Goal: Entertainment & Leisure: Consume media (video, audio)

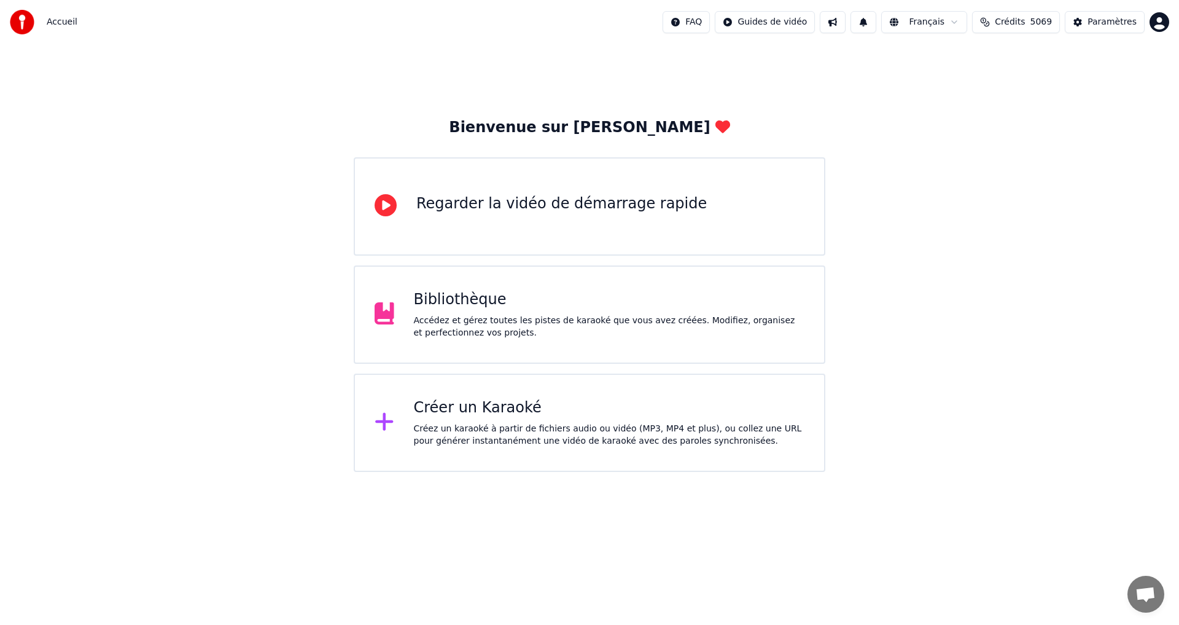
click at [541, 341] on div "Bibliothèque Accédez et gérez toutes les pistes de karaoké que vous avez créées…" at bounding box center [590, 314] width 472 height 98
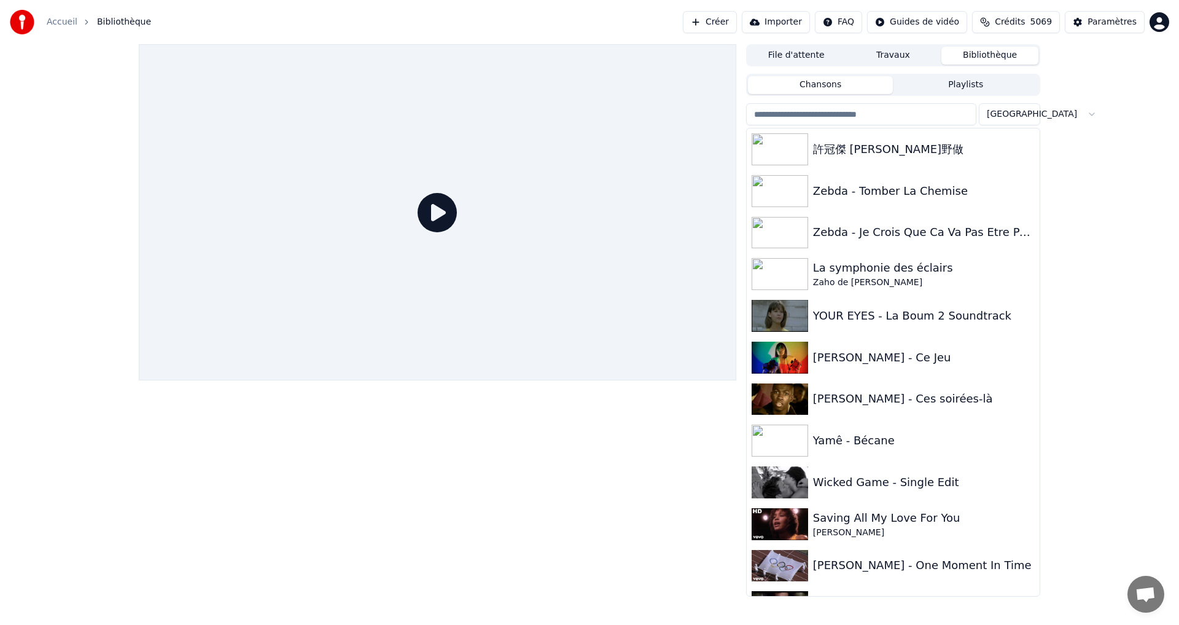
click at [793, 123] on input "search" at bounding box center [861, 114] width 230 height 22
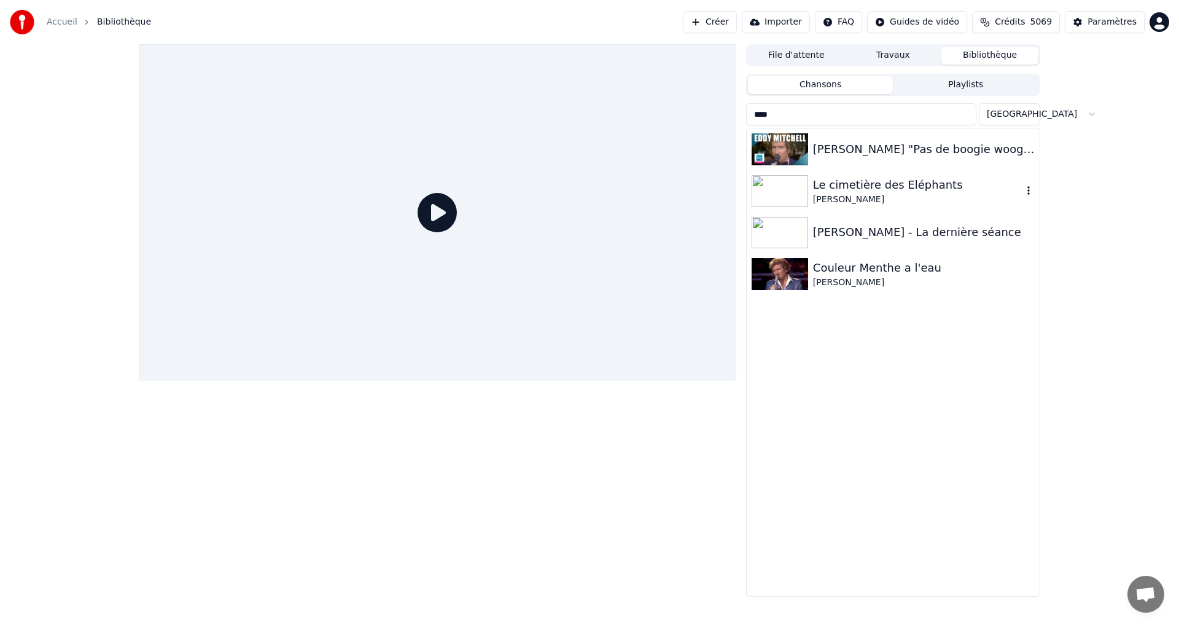
type input "****"
click at [856, 190] on div "Le cimetière des Eléphants" at bounding box center [917, 184] width 209 height 17
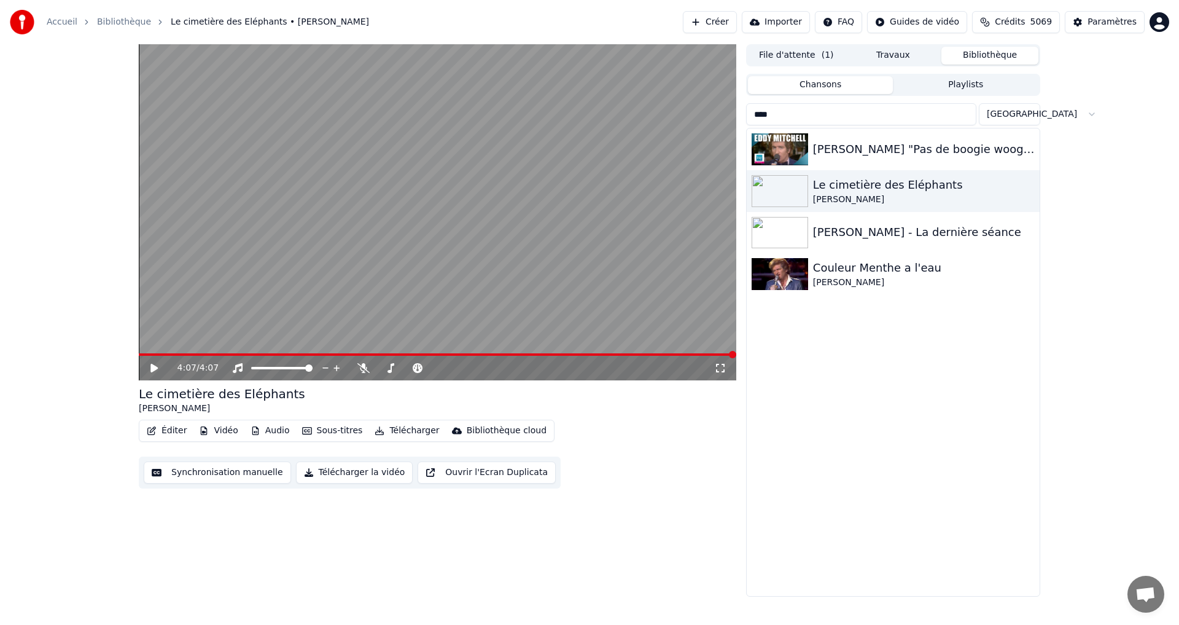
drag, startPoint x: 789, startPoint y: 115, endPoint x: 717, endPoint y: 120, distance: 72.0
click at [717, 120] on div "4:07 / 4:07 Le cimetière des Eléphants [PERSON_NAME] Éditer Vidéo Audio Sous-ti…" at bounding box center [589, 320] width 921 height 552
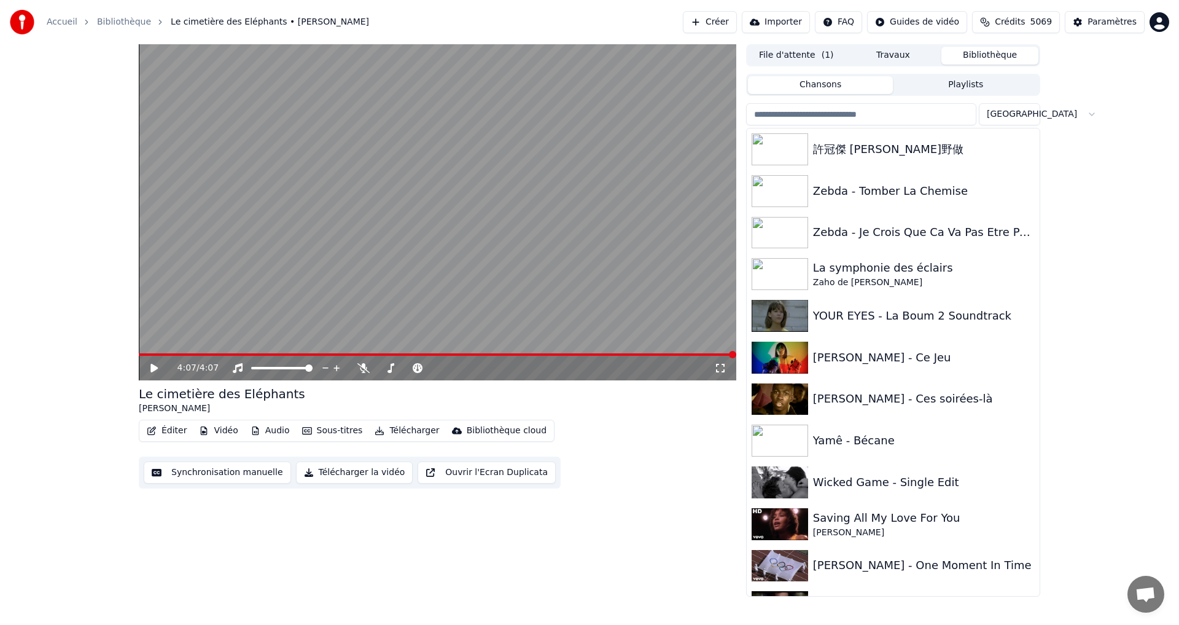
type input "*"
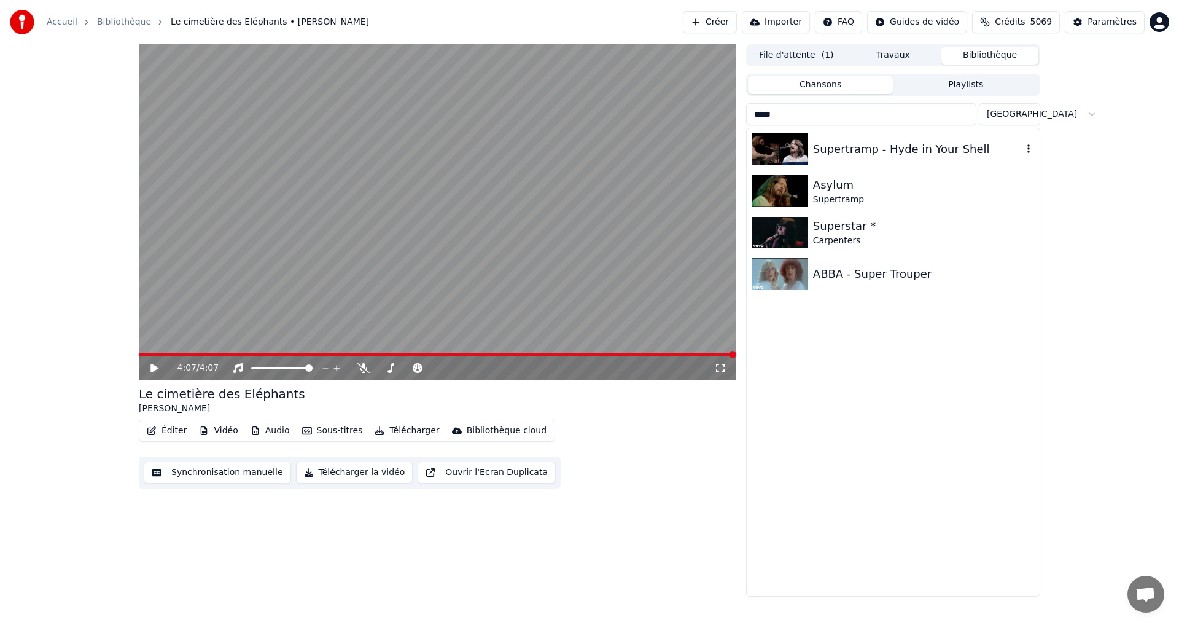
type input "*****"
click at [843, 145] on div "Supertramp - Hyde in Your Shell" at bounding box center [917, 149] width 209 height 17
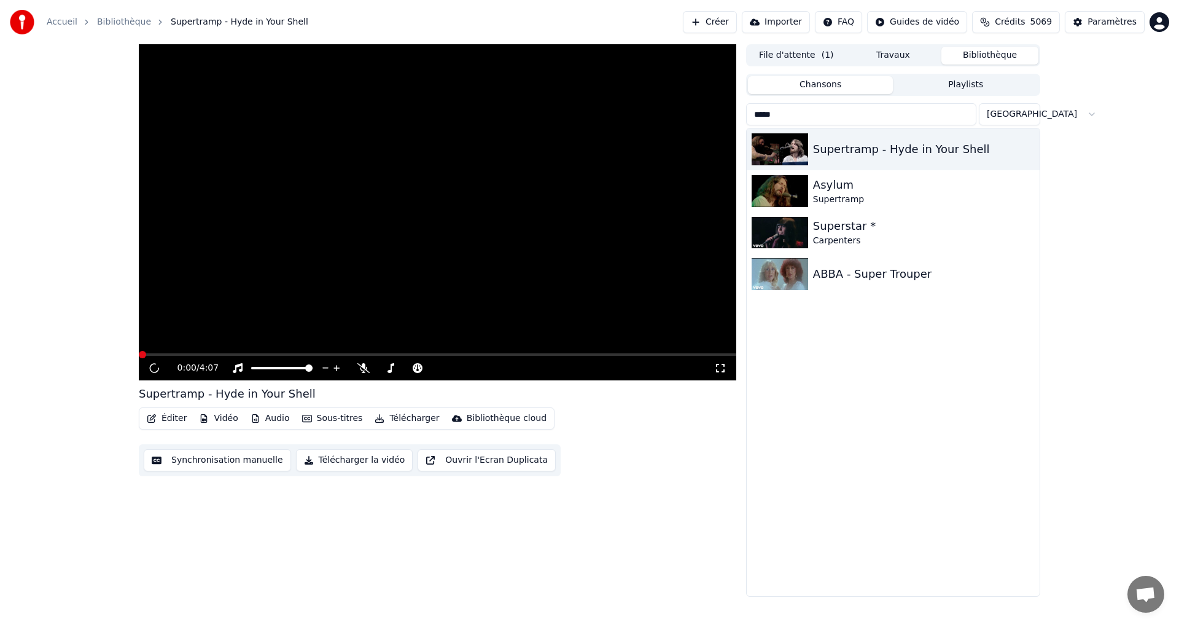
click at [726, 368] on icon at bounding box center [720, 368] width 12 height 10
click at [726, 370] on icon at bounding box center [720, 368] width 12 height 10
click at [722, 370] on icon at bounding box center [720, 368] width 12 height 10
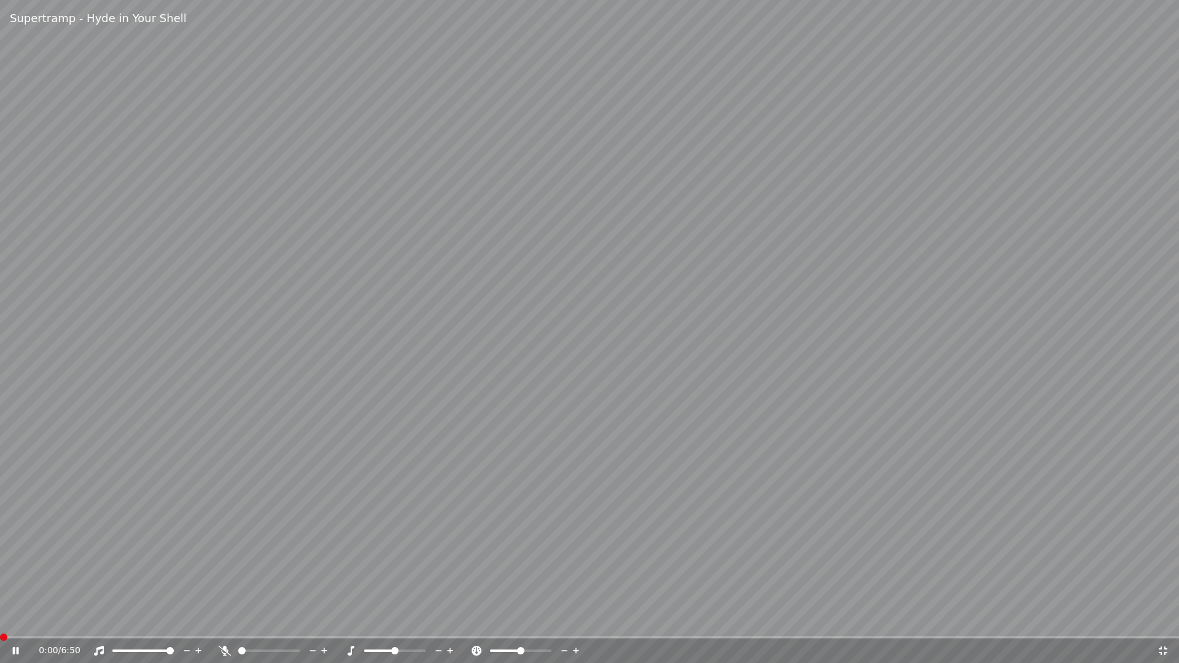
click at [722, 384] on video at bounding box center [589, 331] width 1179 height 663
click at [408, 374] on video at bounding box center [589, 331] width 1179 height 663
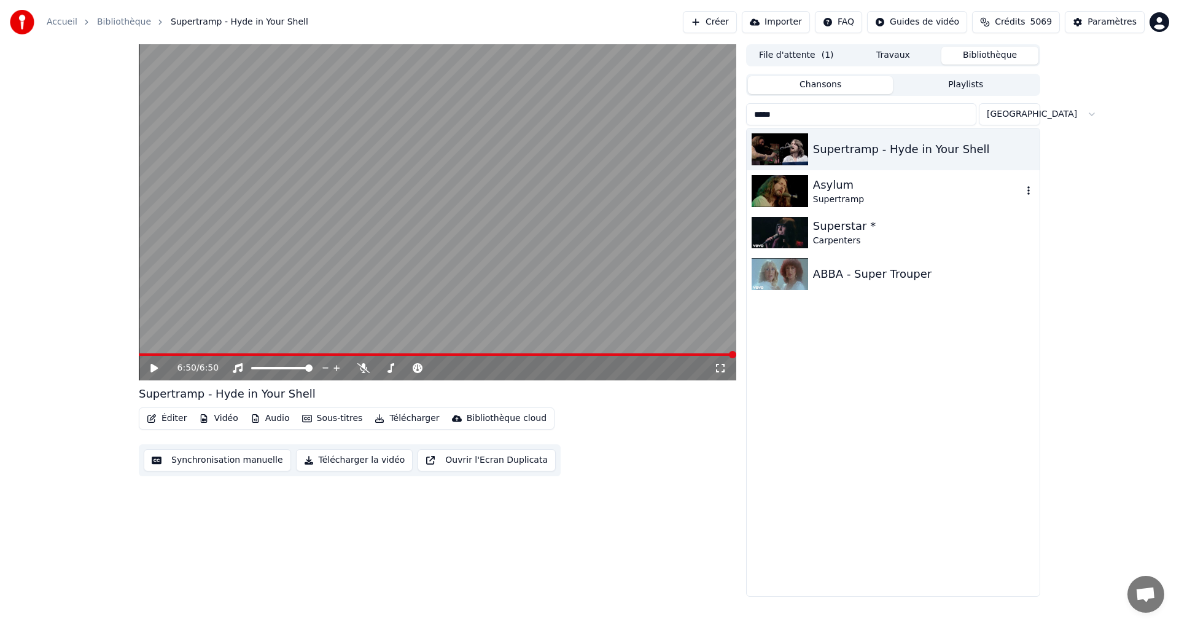
click at [818, 193] on div "Supertramp" at bounding box center [917, 199] width 209 height 12
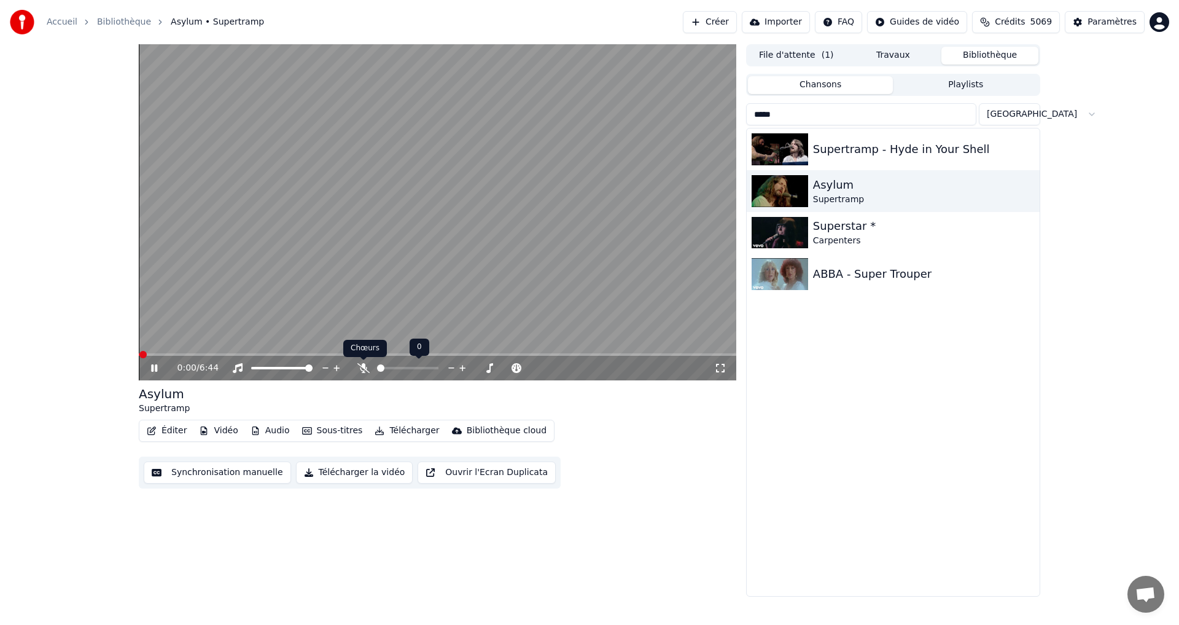
click at [360, 367] on icon at bounding box center [363, 368] width 12 height 10
click at [392, 368] on span at bounding box center [384, 368] width 15 height 2
